Goal: Information Seeking & Learning: Learn about a topic

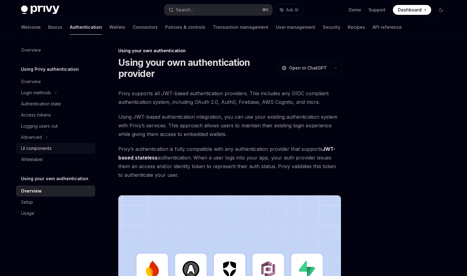
click at [45, 147] on div "UI components" at bounding box center [36, 148] width 31 height 7
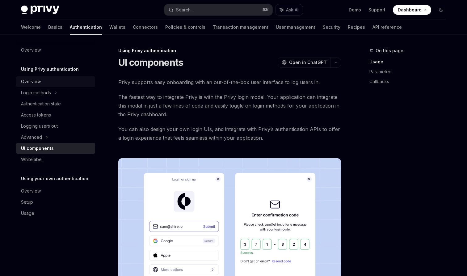
click at [32, 80] on div "Overview" at bounding box center [31, 81] width 20 height 7
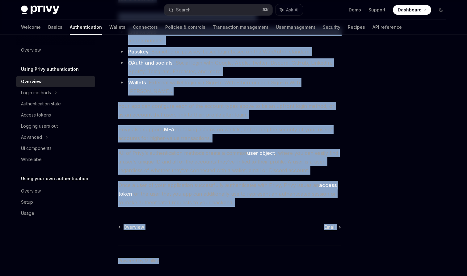
scroll to position [82, 0]
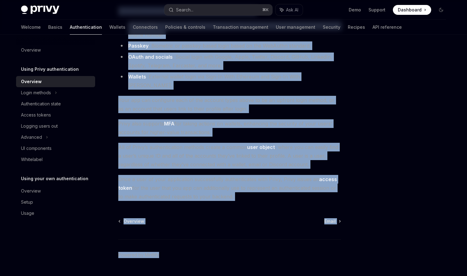
drag, startPoint x: 119, startPoint y: 57, endPoint x: 230, endPoint y: 186, distance: 170.4
click at [230, 186] on div "Using Privy authentication Using Privy as your authentication provider OpenAI O…" at bounding box center [171, 129] width 341 height 328
copy div "Using Privy as your authentication provider OpenAI Open in ChatGPT OpenAI Open …"
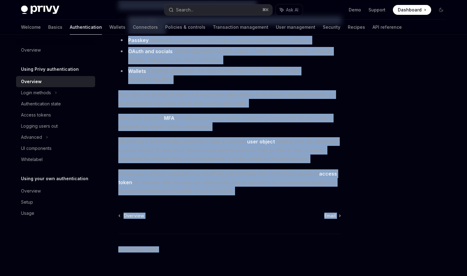
scroll to position [90, 0]
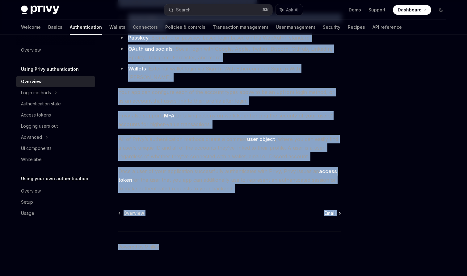
click at [331, 210] on span "Email" at bounding box center [329, 213] width 11 height 6
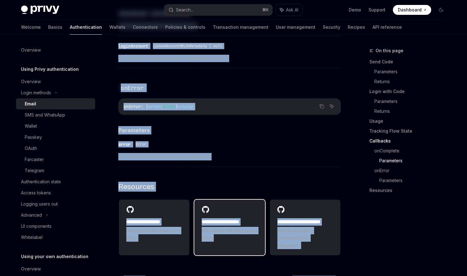
scroll to position [1176, 0]
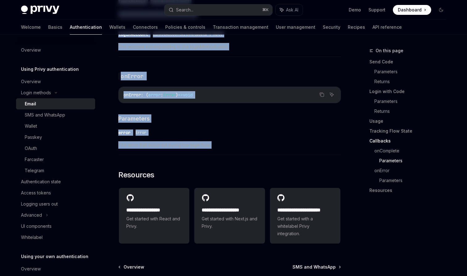
drag, startPoint x: 119, startPoint y: 61, endPoint x: 181, endPoint y: 151, distance: 109.8
copy div "Email OpenAI Open in ChatGPT OpenAI Open in ChatGPT Privy enables users to logi…"
click at [51, 185] on div "Authentication state" at bounding box center [41, 181] width 40 height 7
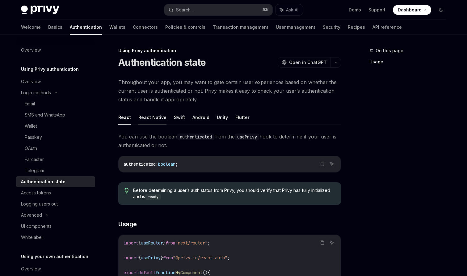
click at [154, 116] on button "React Native" at bounding box center [152, 117] width 28 height 15
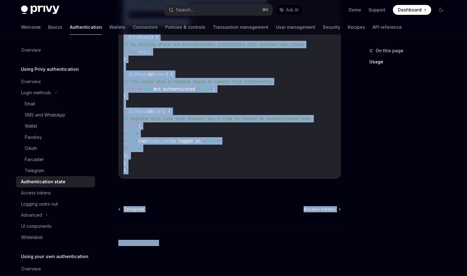
scroll to position [306, 0]
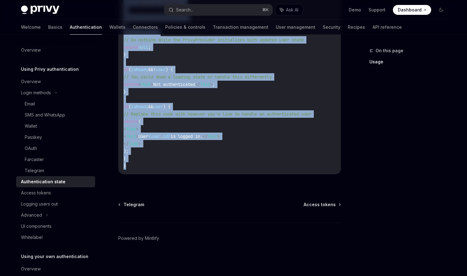
drag, startPoint x: 119, startPoint y: 61, endPoint x: 223, endPoint y: 170, distance: 151.2
click at [223, 170] on div "Using Privy authentication Authentication state OpenAI Open in ChatGPT OpenAI O…" at bounding box center [171, 9] width 341 height 533
copy div "Authentication state OpenAI Open in ChatGPT OpenAI Open in ChatGPT Throughout y…"
click at [46, 194] on div "Access tokens" at bounding box center [36, 192] width 30 height 7
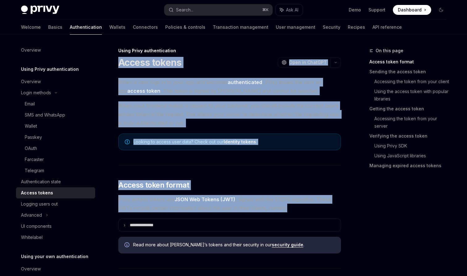
drag, startPoint x: 120, startPoint y: 62, endPoint x: 296, endPoint y: 209, distance: 228.6
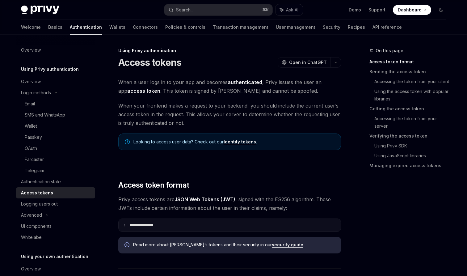
click at [152, 224] on p "**********" at bounding box center [147, 224] width 34 height 5
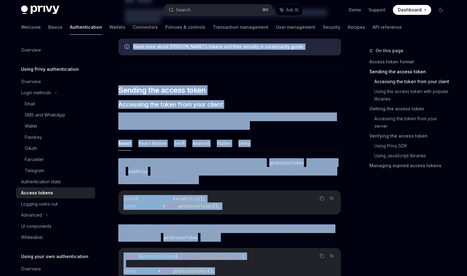
scroll to position [408, 0]
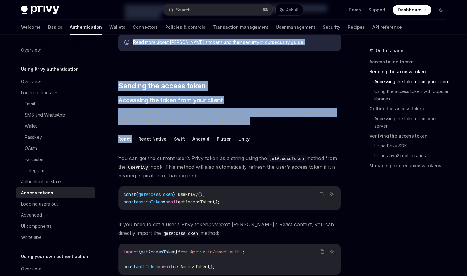
drag, startPoint x: 119, startPoint y: 47, endPoint x: 156, endPoint y: 133, distance: 92.9
click at [154, 135] on button "React Native" at bounding box center [152, 139] width 28 height 15
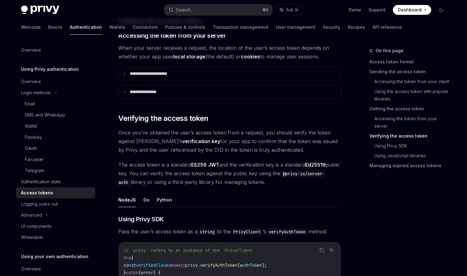
scroll to position [935, 0]
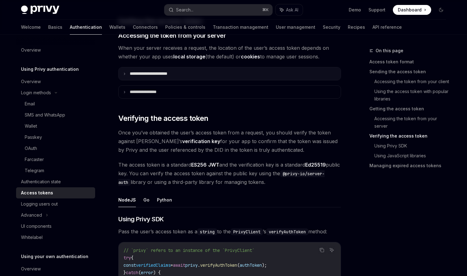
click at [161, 72] on p "**********" at bounding box center [156, 73] width 52 height 5
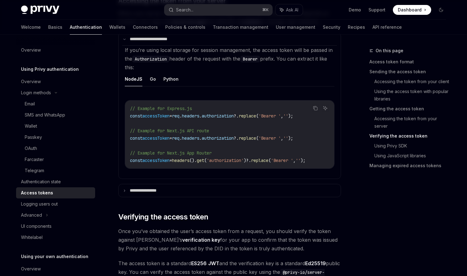
scroll to position [976, 0]
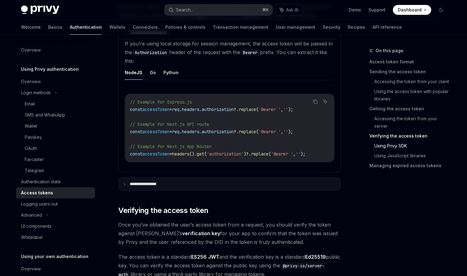
click at [155, 185] on p "**********" at bounding box center [149, 183] width 39 height 5
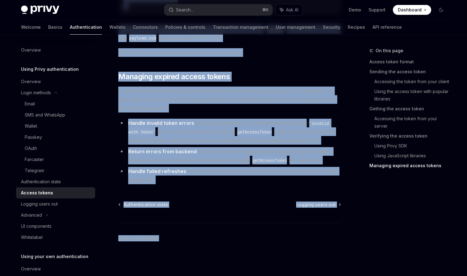
scroll to position [1997, 0]
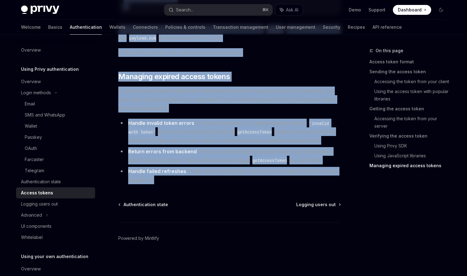
drag, startPoint x: 119, startPoint y: 60, endPoint x: 164, endPoint y: 179, distance: 126.6
copy div "**********"
click at [48, 204] on div "Logging users out" at bounding box center [39, 203] width 37 height 7
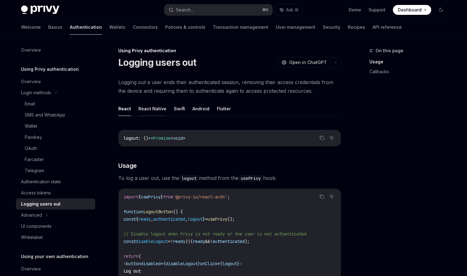
click at [146, 108] on button "React Native" at bounding box center [152, 108] width 28 height 15
type textarea "*"
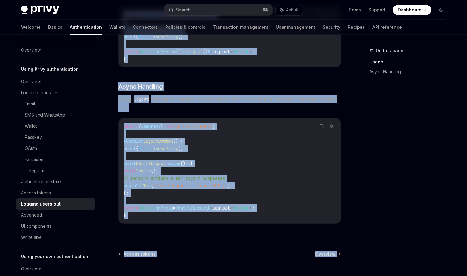
scroll to position [200, 0]
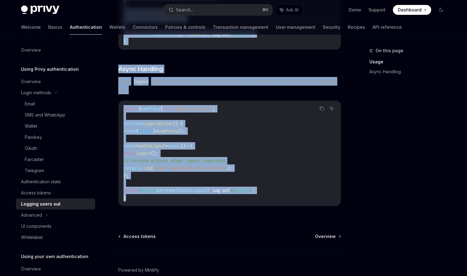
drag, startPoint x: 118, startPoint y: 60, endPoint x: 147, endPoint y: 200, distance: 142.4
click at [147, 200] on div "Using Privy authentication Logging users out OpenAI Open in ChatGPT OpenAI Open…" at bounding box center [171, 77] width 341 height 461
copy div "Logging users out OpenAI Open in ChatGPT OpenAI Open in ChatGPT Logging out a u…"
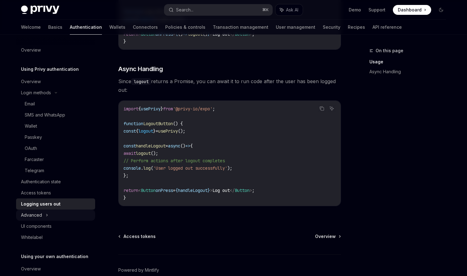
click at [48, 214] on div "Advanced" at bounding box center [55, 214] width 79 height 11
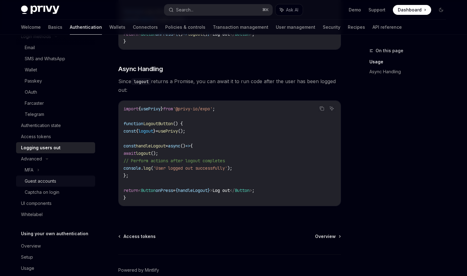
scroll to position [58, 0]
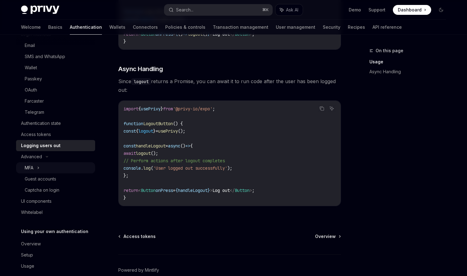
click at [44, 165] on div "MFA" at bounding box center [55, 167] width 79 height 11
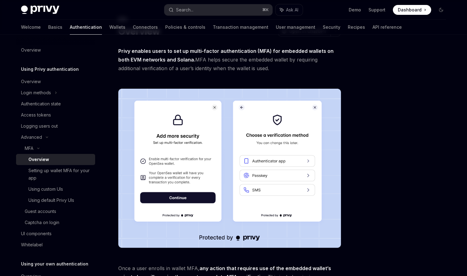
scroll to position [35, 0]
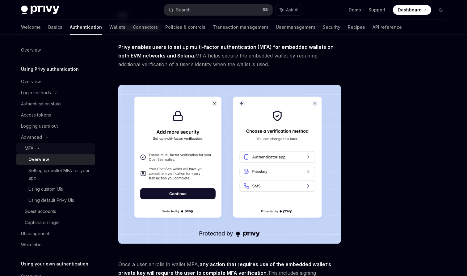
click at [31, 147] on div "MFA" at bounding box center [29, 148] width 9 height 7
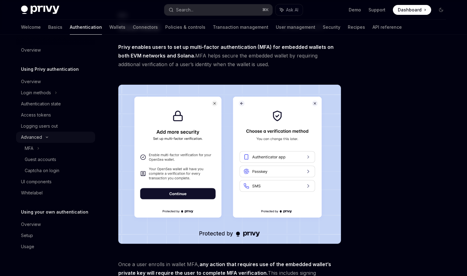
click at [33, 139] on div "Advanced" at bounding box center [31, 136] width 21 height 7
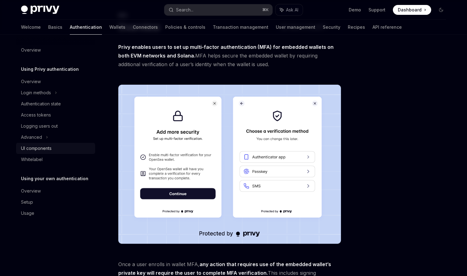
click at [39, 151] on div "UI components" at bounding box center [36, 148] width 31 height 7
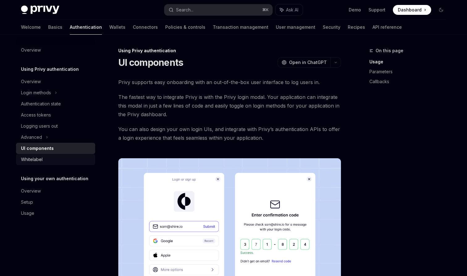
click at [38, 160] on div "Whitelabel" at bounding box center [32, 159] width 22 height 7
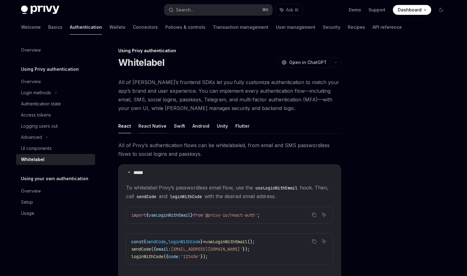
click at [149, 127] on button "React Native" at bounding box center [152, 126] width 28 height 15
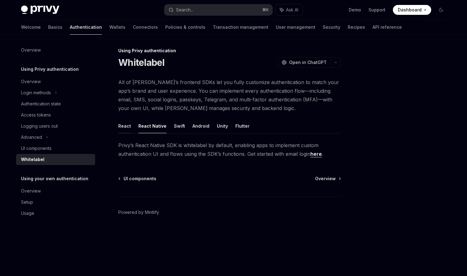
click at [126, 123] on button "React" at bounding box center [124, 126] width 13 height 15
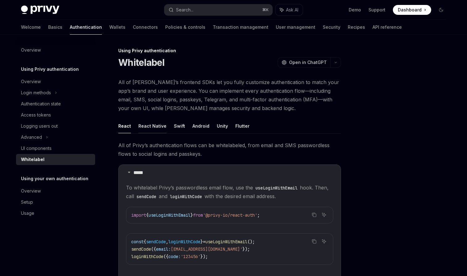
click at [150, 128] on button "React Native" at bounding box center [152, 126] width 28 height 15
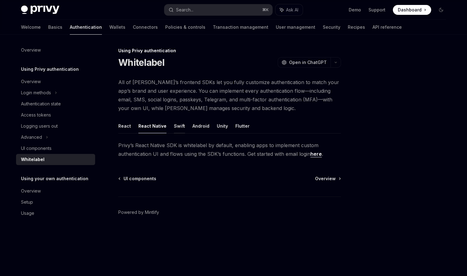
click at [182, 127] on button "Swift" at bounding box center [179, 126] width 11 height 15
click at [147, 128] on button "React Native" at bounding box center [152, 126] width 28 height 15
click at [319, 155] on link "here" at bounding box center [315, 154] width 11 height 6
type textarea "*"
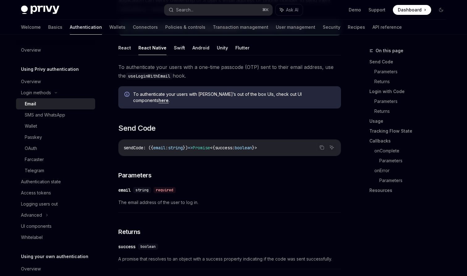
scroll to position [90, 0]
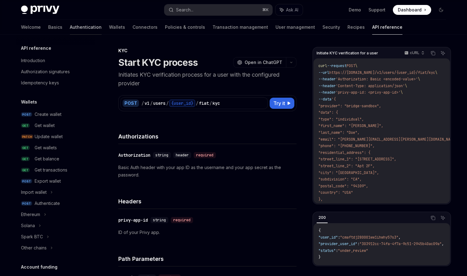
click at [70, 28] on link "Authentication" at bounding box center [86, 27] width 32 height 15
click at [372, 28] on link "API reference" at bounding box center [387, 27] width 30 height 15
type textarea "*"
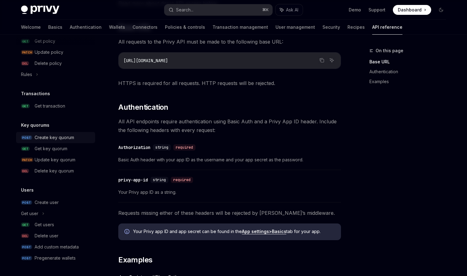
scroll to position [396, 0]
click at [59, 203] on div "Create user" at bounding box center [63, 202] width 57 height 7
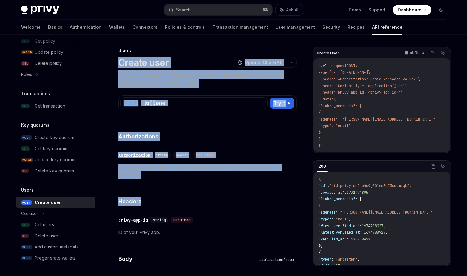
drag, startPoint x: 120, startPoint y: 62, endPoint x: 260, endPoint y: 197, distance: 194.7
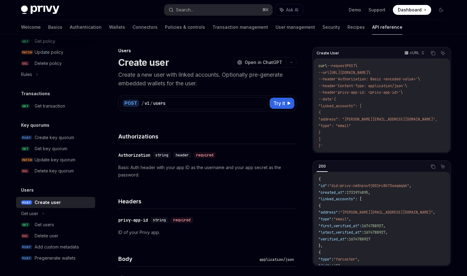
click at [255, 237] on div "​ privy-app-id string required ID of your Privy app." at bounding box center [207, 226] width 178 height 35
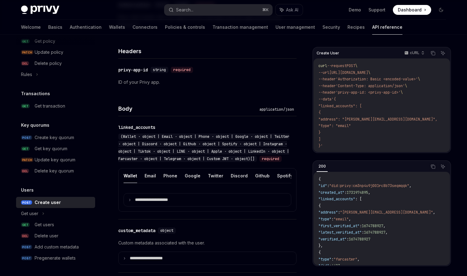
scroll to position [175, 0]
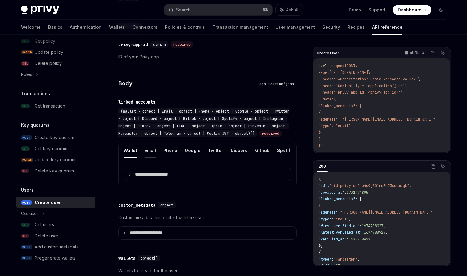
click at [150, 155] on button "Email" at bounding box center [150, 150] width 11 height 15
click at [152, 177] on p "**********" at bounding box center [156, 174] width 43 height 5
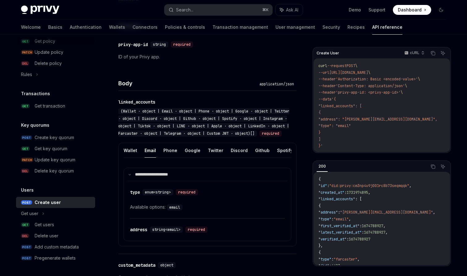
scroll to position [274, 0]
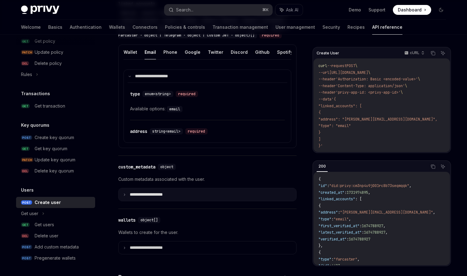
click at [182, 201] on summary "**********" at bounding box center [208, 194] width 178 height 13
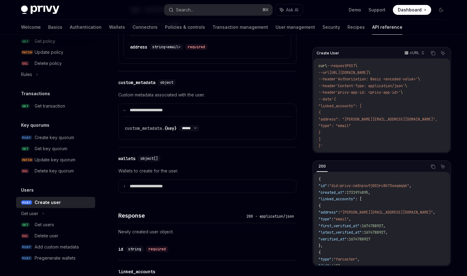
scroll to position [365, 0]
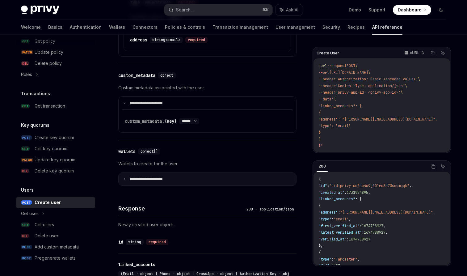
click at [171, 182] on p "**********" at bounding box center [151, 178] width 43 height 5
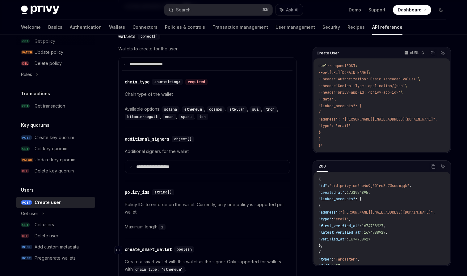
scroll to position [411, 0]
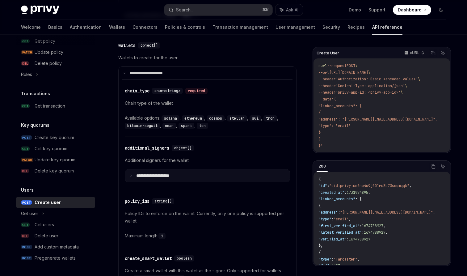
click at [171, 178] on p "**********" at bounding box center [157, 175] width 43 height 5
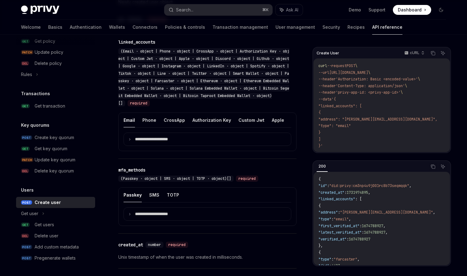
scroll to position [717, 0]
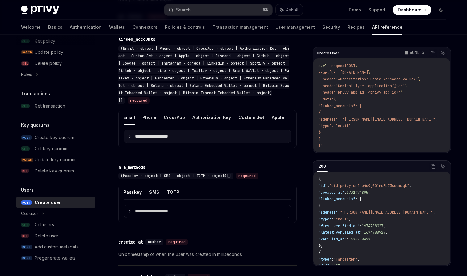
click at [157, 139] on p "**********" at bounding box center [156, 136] width 43 height 5
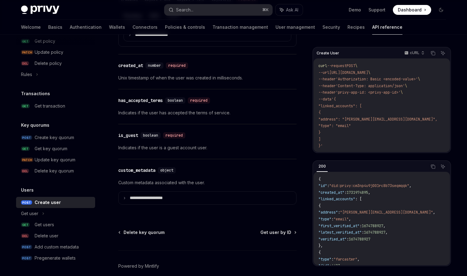
scroll to position [824, 0]
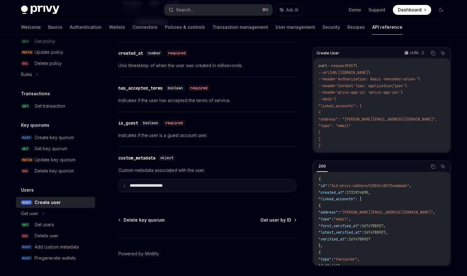
click at [186, 192] on summary "**********" at bounding box center [208, 185] width 178 height 13
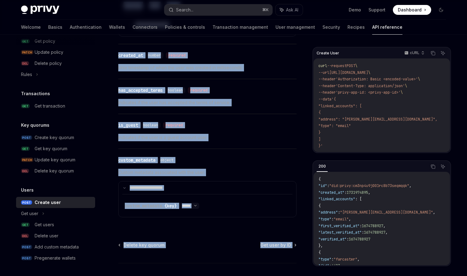
scroll to position [742, 0]
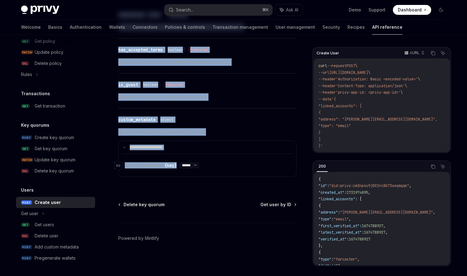
drag, startPoint x: 119, startPoint y: 60, endPoint x: 222, endPoint y: 166, distance: 147.9
copy div "Create user OpenAI Open in ChatGPT Create a new user with linked accounts. Opti…"
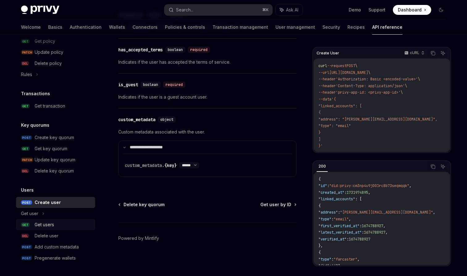
click at [49, 222] on div "Get users" at bounding box center [44, 224] width 19 height 7
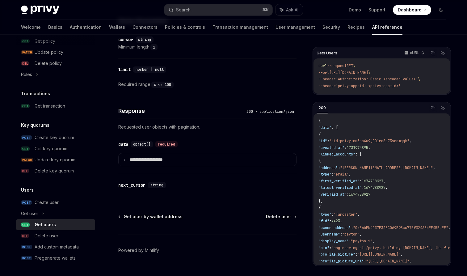
scroll to position [241, 0]
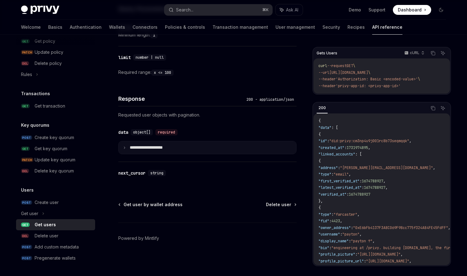
click at [155, 150] on summary "**********" at bounding box center [208, 147] width 178 height 13
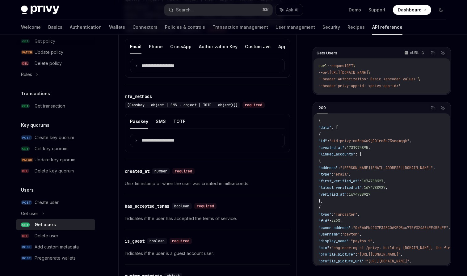
scroll to position [458, 0]
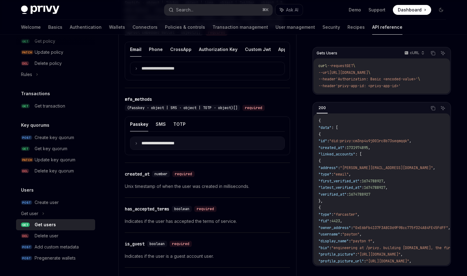
click at [169, 144] on p "**********" at bounding box center [162, 143] width 43 height 5
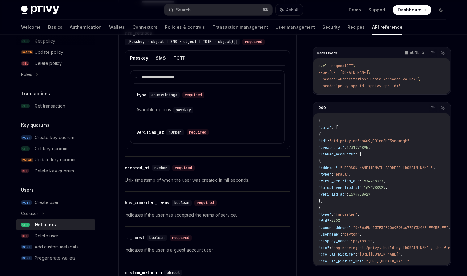
scroll to position [684, 0]
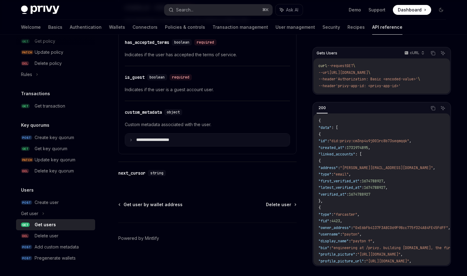
click at [158, 141] on p "**********" at bounding box center [157, 139] width 43 height 5
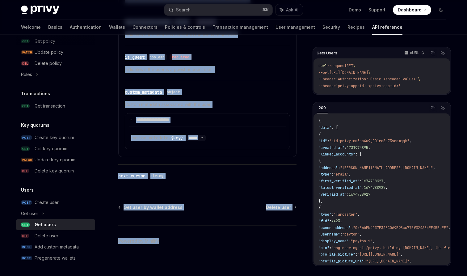
scroll to position [707, 0]
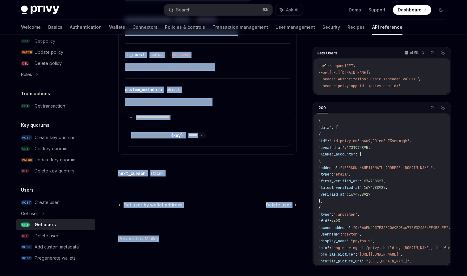
drag, startPoint x: 119, startPoint y: 58, endPoint x: 130, endPoint y: 239, distance: 180.8
click at [53, 202] on div "Create user" at bounding box center [47, 202] width 24 height 7
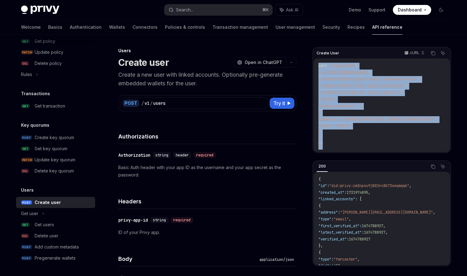
drag, startPoint x: 338, startPoint y: 146, endPoint x: 317, endPoint y: 67, distance: 82.6
click at [317, 67] on div "curl --request POST \ --url https://api.privy.io/v1/users \ --header 'Authoriza…" at bounding box center [382, 105] width 137 height 94
copy code "curl --request POST \ --url https://api.privy.io/v1/users \ --header 'Authoriza…"
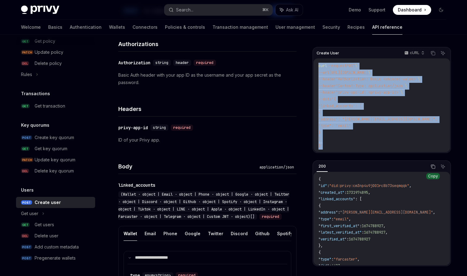
click at [430, 165] on button "Copy the contents from the code block" at bounding box center [433, 166] width 8 height 8
click at [56, 225] on div "Get users" at bounding box center [63, 224] width 57 height 7
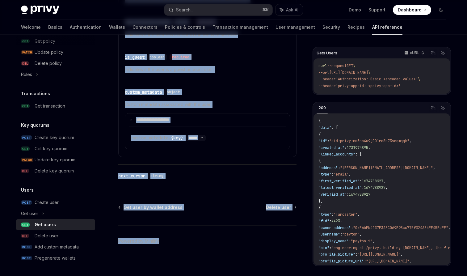
scroll to position [707, 0]
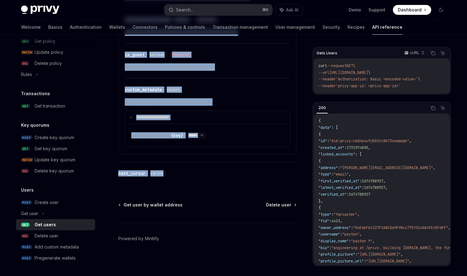
drag, startPoint x: 118, startPoint y: 50, endPoint x: 180, endPoint y: 177, distance: 141.2
copy div "Users Get users OpenAI Open in ChatGPT Get all users in your app. OpenAI Open i…"
click at [435, 57] on button "Copy the contents from the code block" at bounding box center [433, 53] width 8 height 8
click at [433, 108] on icon "Copy the contents from the code block" at bounding box center [433, 108] width 5 height 5
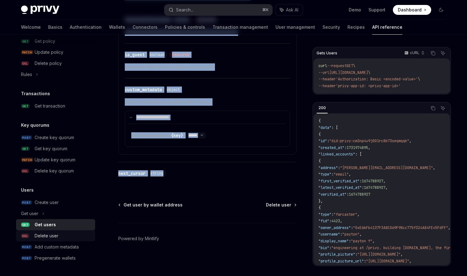
click at [49, 237] on div "Delete user" at bounding box center [47, 235] width 24 height 7
type textarea "*"
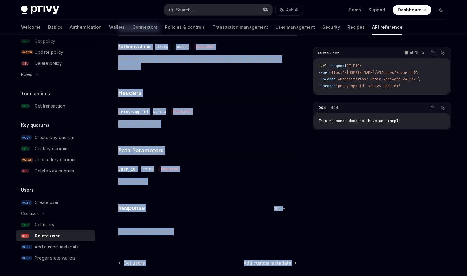
scroll to position [112, 0]
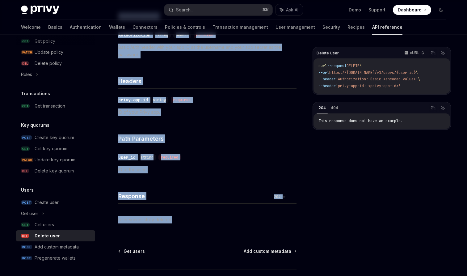
drag, startPoint x: 118, startPoint y: 61, endPoint x: 203, endPoint y: 225, distance: 184.3
click at [203, 225] on div "Users Delete user OpenAI Open in ChatGPT Delete a user by user ID. OpenAI Open …" at bounding box center [149, 128] width 297 height 387
copy div "Delete user OpenAI Open in ChatGPT Delete a user by user ID. OpenAI Open in Cha…"
click at [434, 54] on icon "Copy the contents from the code block" at bounding box center [433, 53] width 5 height 5
click at [430, 108] on button "Copy the contents from the code block" at bounding box center [433, 108] width 8 height 8
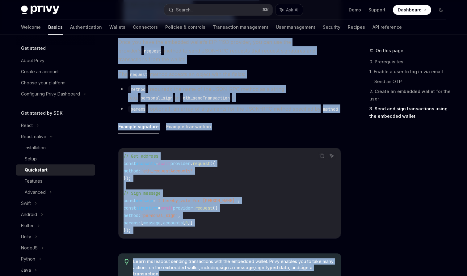
scroll to position [817, 0]
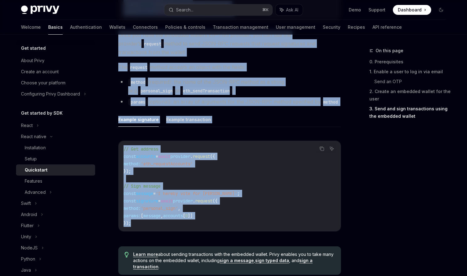
drag, startPoint x: 120, startPoint y: 62, endPoint x: 166, endPoint y: 224, distance: 168.8
copy div "Loremipsum DoloRS Amet co AdipISC Elits doe te incididuntut labor, etdolo magna…"
click at [179, 120] on button "Example transaction" at bounding box center [188, 119] width 45 height 15
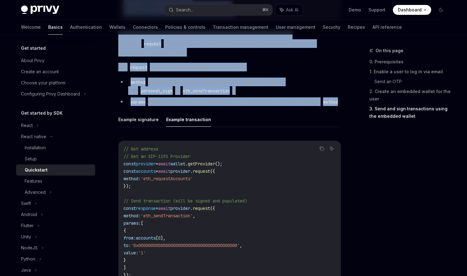
scroll to position [839, 0]
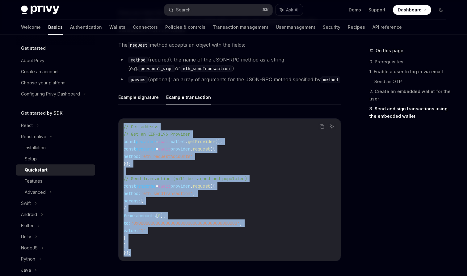
drag, startPoint x: 124, startPoint y: 127, endPoint x: 148, endPoint y: 264, distance: 139.0
click at [148, 264] on div "Copy Ask AI // Get address // Get an EIP-1193 Provider const provider = await w…" at bounding box center [229, 191] width 223 height 159
copy code "// Get address // Get an EIP-1193 Provider const provider = await wallet . getP…"
click at [134, 98] on button "Example signature" at bounding box center [138, 97] width 40 height 15
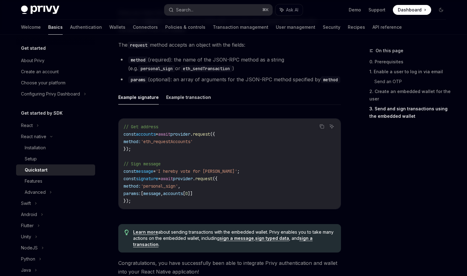
click at [204, 87] on div "Copy Ask AI import { useEmbeddedEthereumWallet } from '@privy-io/expo' ; // Get…" at bounding box center [229, 86] width 223 height 266
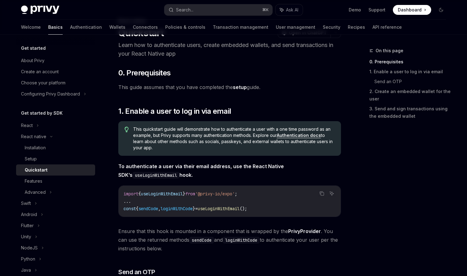
scroll to position [46, 0]
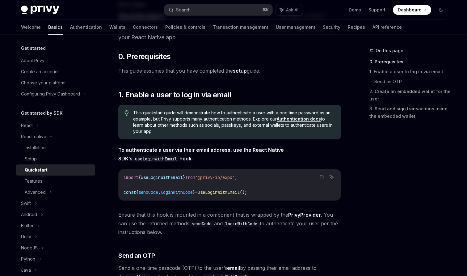
click at [292, 120] on link "Authentication docs" at bounding box center [299, 119] width 44 height 6
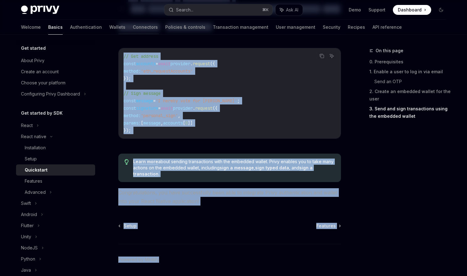
scroll to position [926, 0]
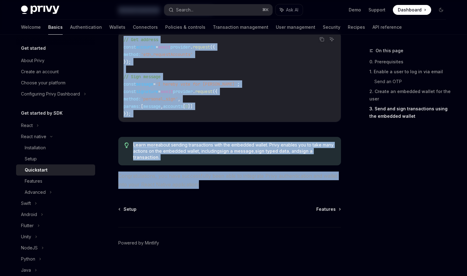
drag, startPoint x: 120, startPoint y: 63, endPoint x: 202, endPoint y: 187, distance: 148.4
copy div "Quickstart OpenAI Open in ChatGPT Learn how to authenticate users, create embed…"
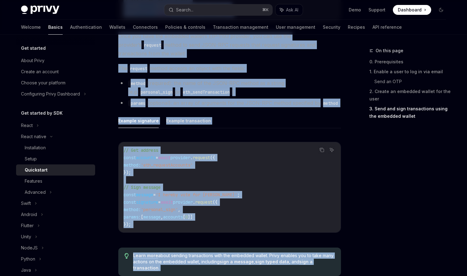
scroll to position [809, 0]
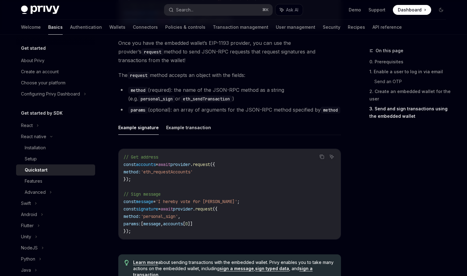
click at [224, 130] on ul "Example signature Example transaction" at bounding box center [229, 127] width 223 height 15
click at [193, 130] on button "Example transaction" at bounding box center [188, 127] width 45 height 15
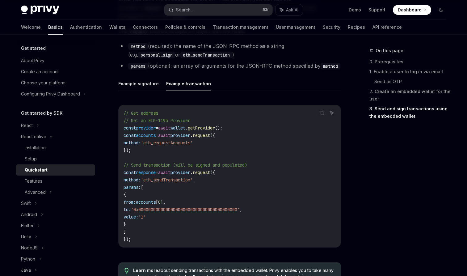
scroll to position [866, 0]
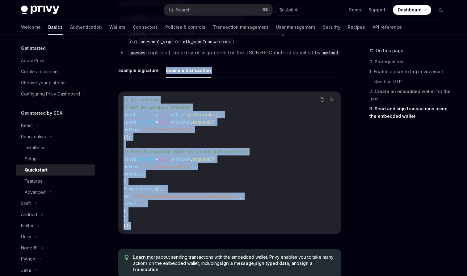
drag, startPoint x: 136, startPoint y: 227, endPoint x: 165, endPoint y: 69, distance: 160.6
click at [165, 69] on div "Example signature Example transaction Copy Ask AI // Get address // Get an EIP-…" at bounding box center [229, 153] width 223 height 181
copy div "Example transaction Copy Ask AI // Get address // Get an EIP-1193 Provider cons…"
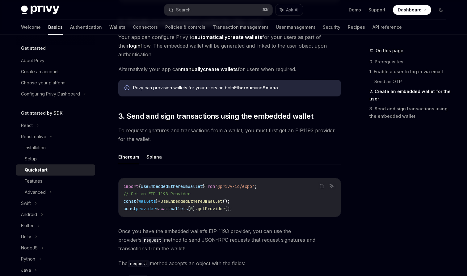
scroll to position [621, 0]
click at [152, 157] on button "Solana" at bounding box center [153, 157] width 15 height 15
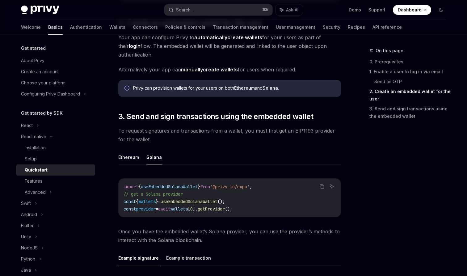
type textarea "*"
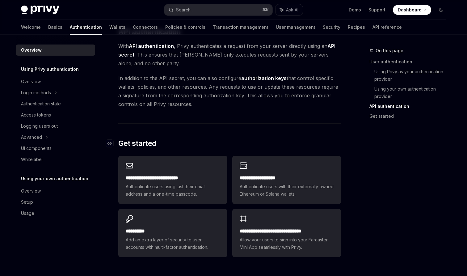
scroll to position [424, 0]
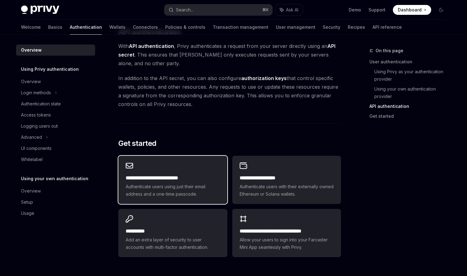
click at [170, 177] on h2 "**********" at bounding box center [173, 177] width 94 height 7
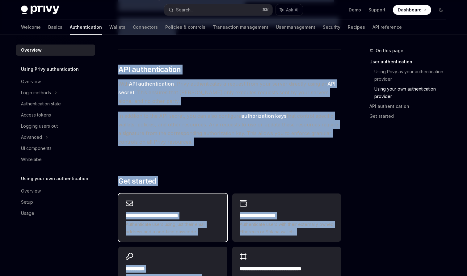
scroll to position [398, 0]
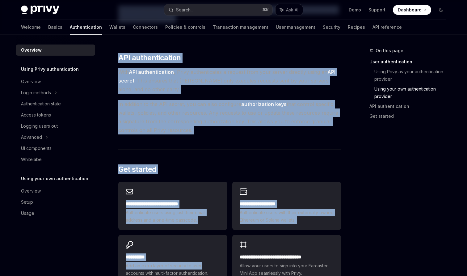
drag, startPoint x: 118, startPoint y: 53, endPoint x: 193, endPoint y: 133, distance: 109.7
click at [193, 133] on div "Overview OpenAI Open in ChatGPT OpenAI Open in ChatGPT [PERSON_NAME]’s wallet s…" at bounding box center [171, 13] width 341 height 728
copy div "Loremips DoloRS Amet co AdipISC ElitSE Doei te InciDID Utlab’e dolore magnaa en…"
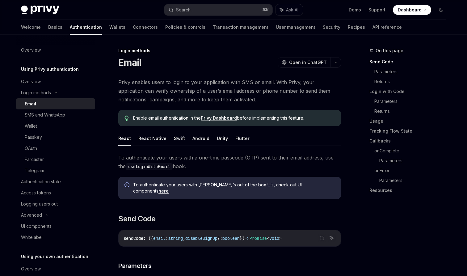
click at [152, 140] on button "React Native" at bounding box center [152, 138] width 28 height 15
type textarea "*"
drag, startPoint x: 116, startPoint y: 62, endPoint x: 212, endPoint y: 170, distance: 144.2
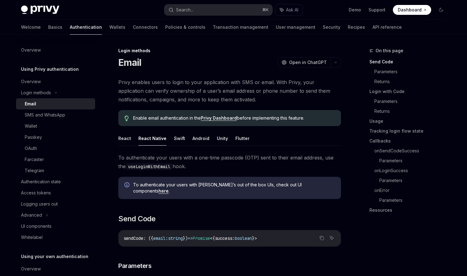
click at [169, 188] on link "here" at bounding box center [163, 191] width 10 height 6
click at [259, 140] on ul "React React Native Swift Android Unity Flutter" at bounding box center [229, 138] width 223 height 15
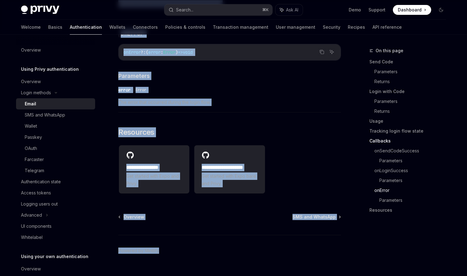
scroll to position [1216, 0]
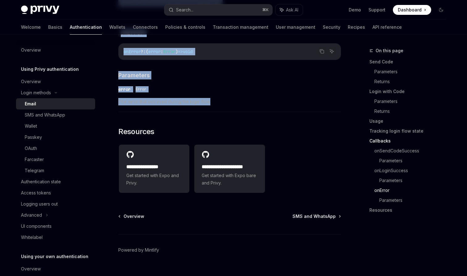
drag, startPoint x: 119, startPoint y: 62, endPoint x: 227, endPoint y: 88, distance: 110.7
copy div "Lorem IpsuMD Sita co AdipISC ElitSE Doei te InciDID Utlab etdolor magna al enim…"
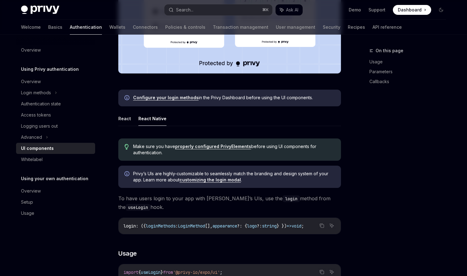
scroll to position [256, 0]
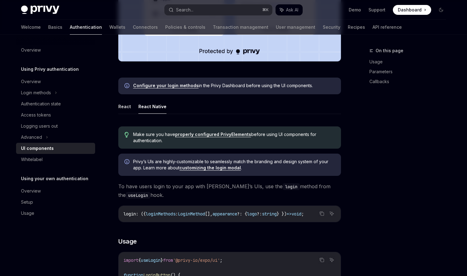
click at [191, 134] on link "properly configured PrivyElements" at bounding box center [213, 135] width 76 height 6
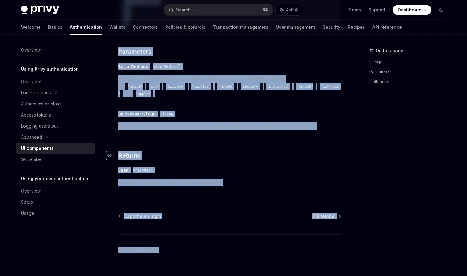
scroll to position [625, 0]
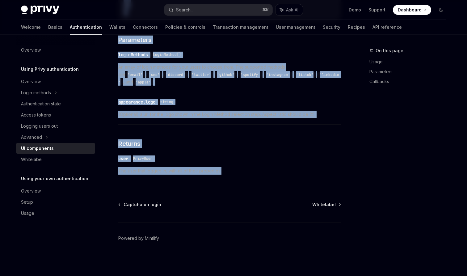
drag, startPoint x: 120, startPoint y: 62, endPoint x: 227, endPoint y: 170, distance: 152.3
copy div "UI components OpenAI Open in ChatGPT OpenAI Open in ChatGPT Privy supports easy…"
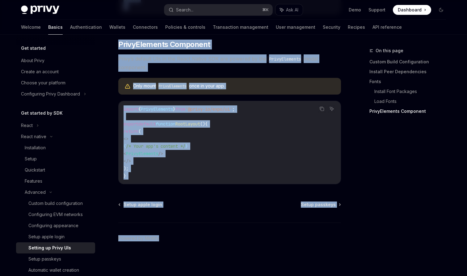
scroll to position [453, 0]
drag, startPoint x: 118, startPoint y: 51, endPoint x: 155, endPoint y: 182, distance: 135.5
copy div "Loremips Dolorsi am Conse ADi ElitSE Doei te InciDID UtlaBO Etdo ma AliqUAE Adm…"
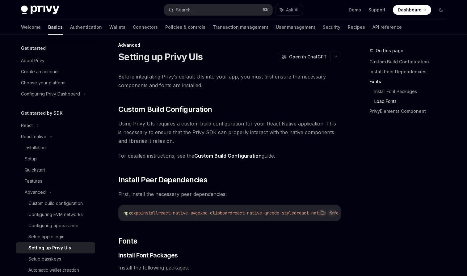
scroll to position [0, 0]
